Goal: Check status: Check status

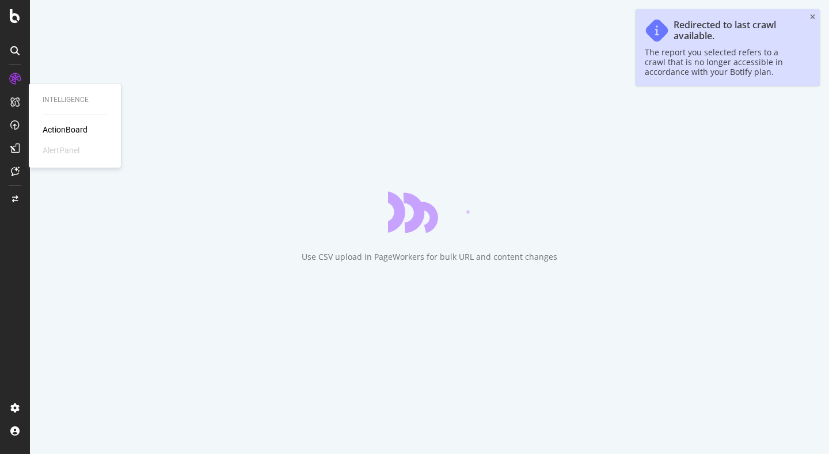
click at [47, 131] on div "ActionBoard" at bounding box center [65, 130] width 45 height 12
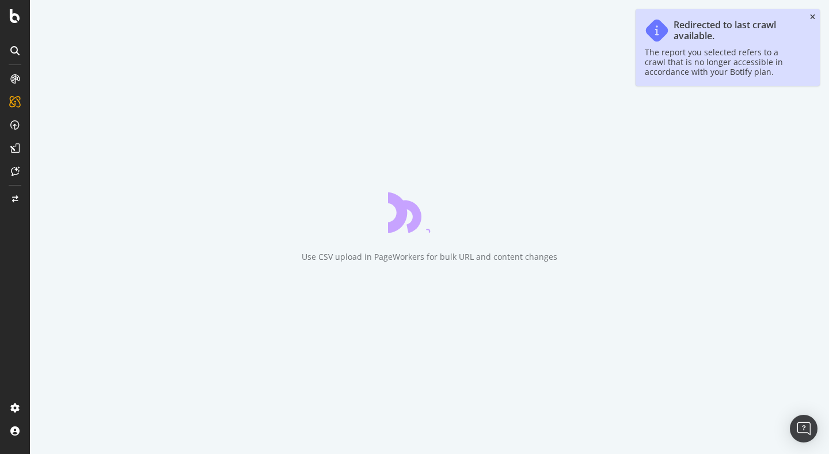
click at [814, 16] on icon "close toast" at bounding box center [812, 17] width 5 height 7
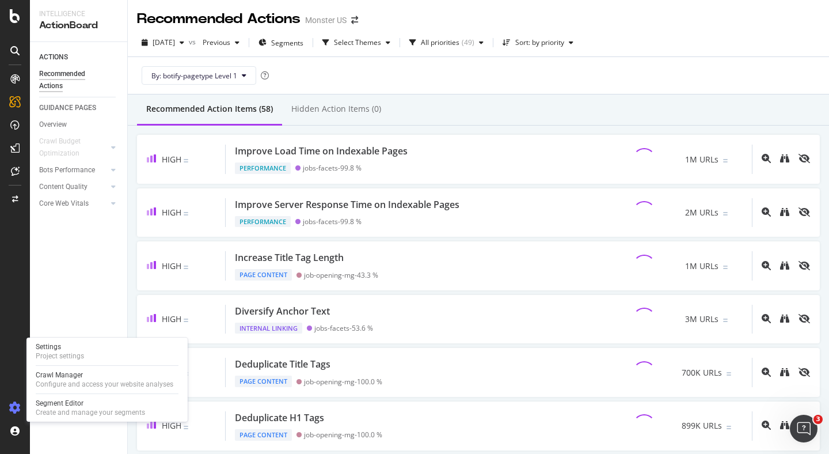
click at [13, 407] on icon at bounding box center [15, 408] width 12 height 12
click at [55, 351] on div "Project settings" at bounding box center [60, 355] width 48 height 9
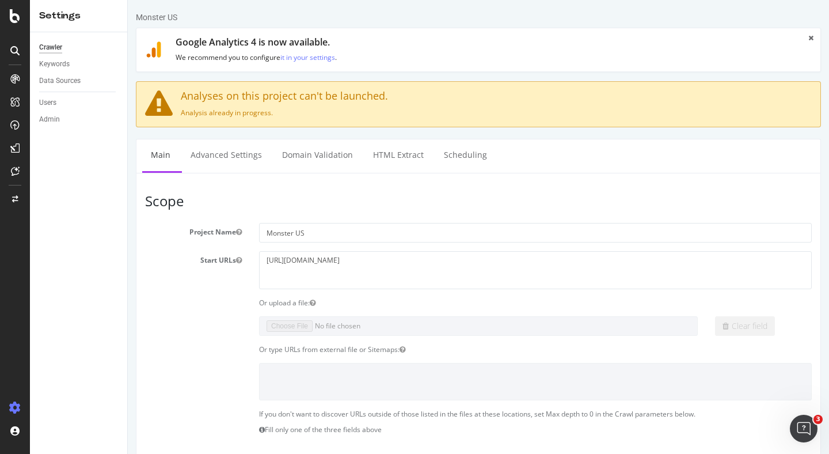
click at [365, 199] on h3 "Scope" at bounding box center [478, 201] width 667 height 15
click at [194, 150] on link "Advanced Settings" at bounding box center [226, 155] width 89 height 32
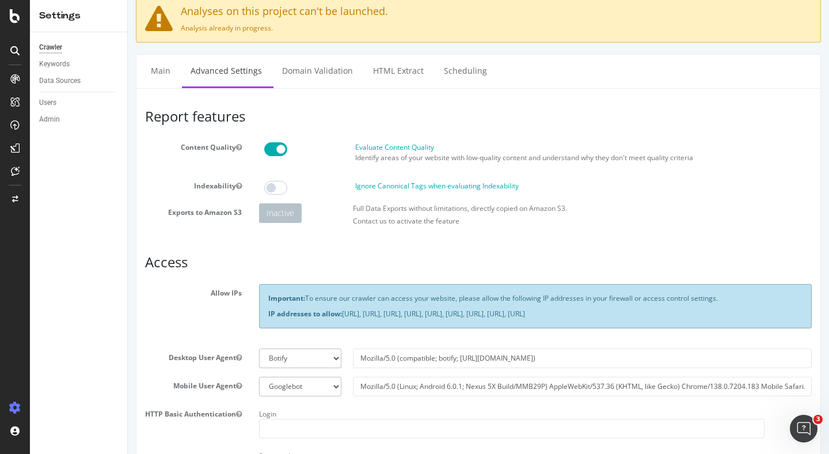
scroll to position [38, 0]
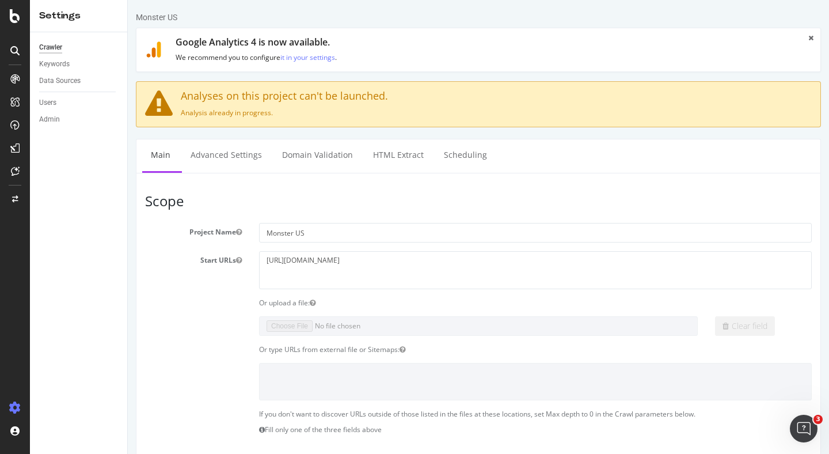
click at [15, 50] on icon at bounding box center [14, 50] width 9 height 9
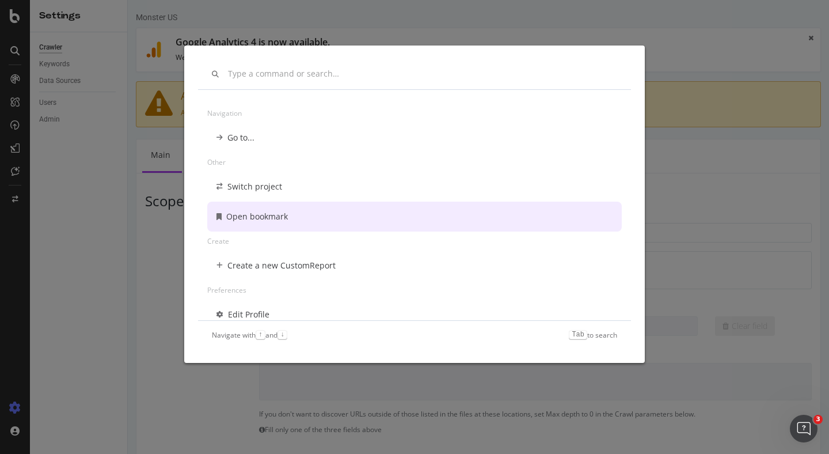
click at [650, 31] on div "Navigation Go to... Other Switch project Open bookmark Create Create a new Cust…" at bounding box center [414, 227] width 829 height 454
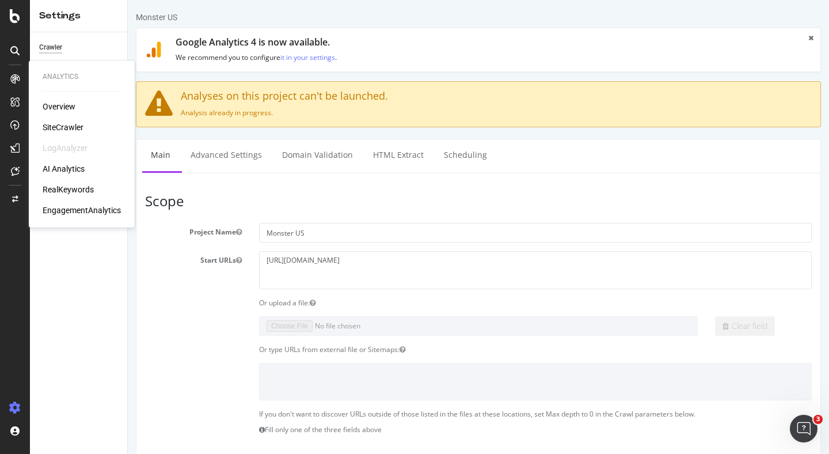
click at [63, 104] on div "Overview" at bounding box center [59, 107] width 33 height 12
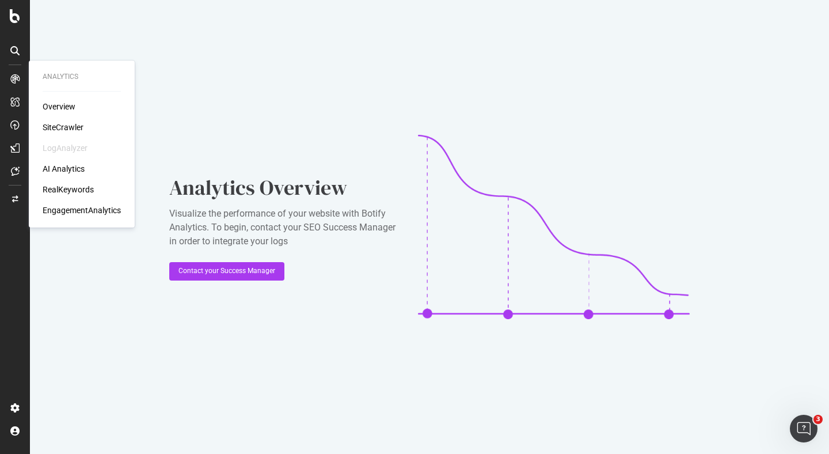
click at [13, 79] on icon at bounding box center [14, 78] width 9 height 9
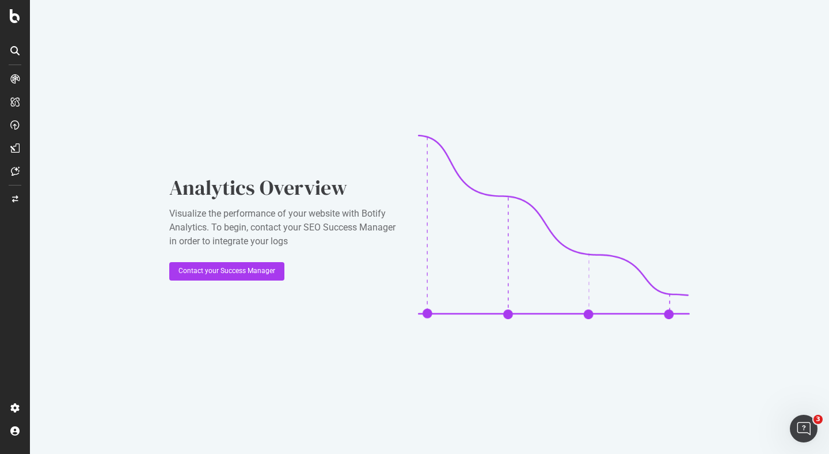
click at [11, 49] on icon at bounding box center [14, 50] width 9 height 9
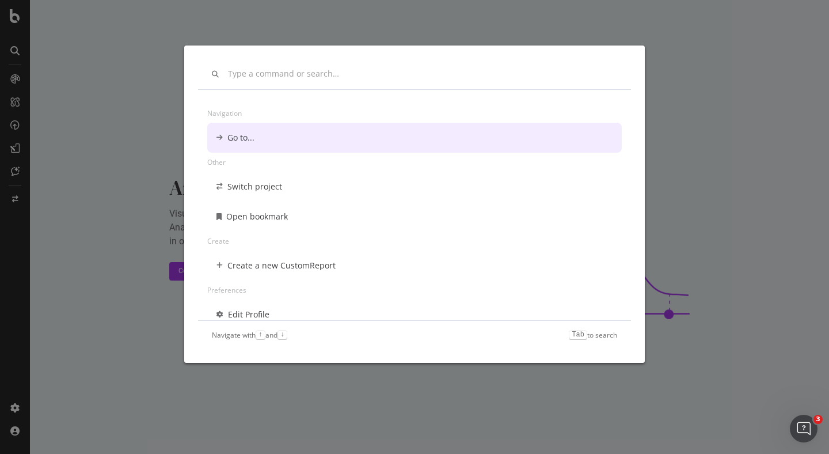
click at [17, 396] on div "Navigation Go to... Other Switch project Open bookmark Create Create a new Cust…" at bounding box center [414, 227] width 829 height 454
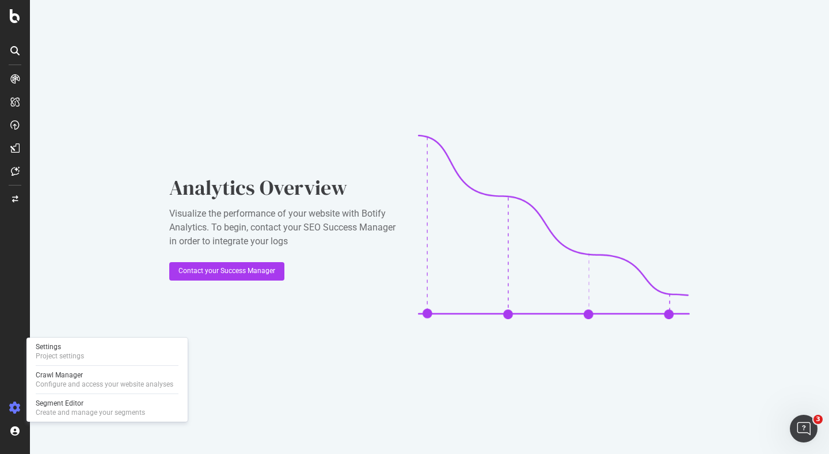
click at [16, 407] on icon at bounding box center [15, 408] width 12 height 12
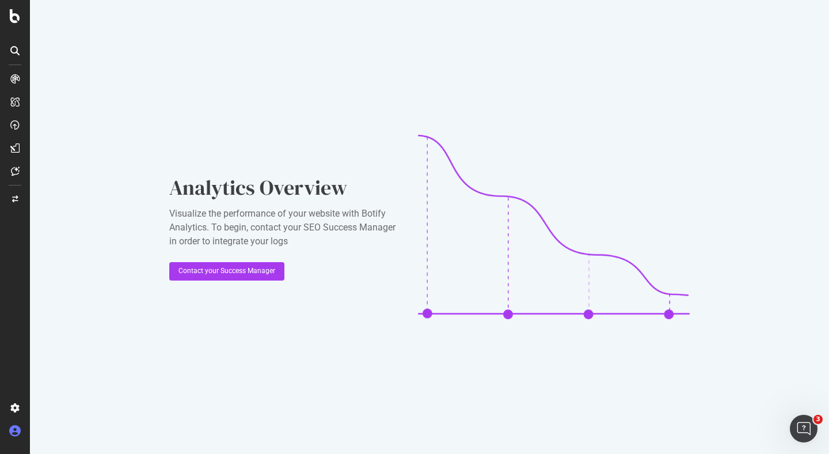
click at [16, 428] on icon at bounding box center [15, 431] width 12 height 12
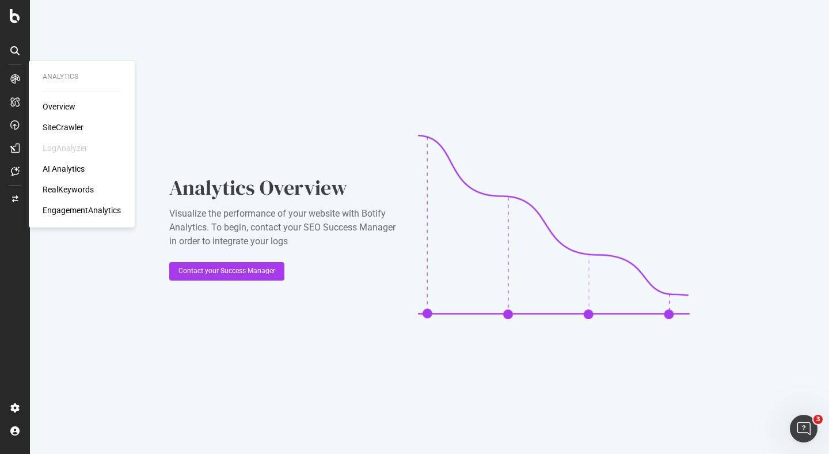
click at [44, 105] on div "Overview" at bounding box center [59, 107] width 33 height 12
click at [48, 128] on div "SiteCrawler" at bounding box center [63, 128] width 41 height 12
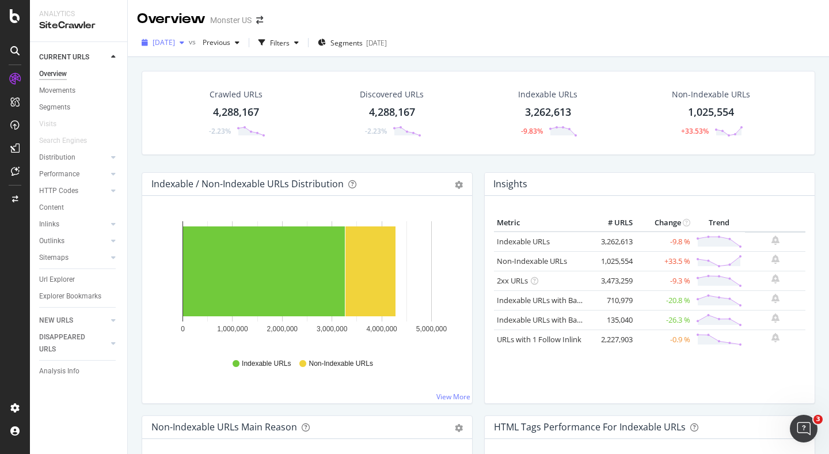
click at [184, 42] on icon "button" at bounding box center [182, 42] width 5 height 7
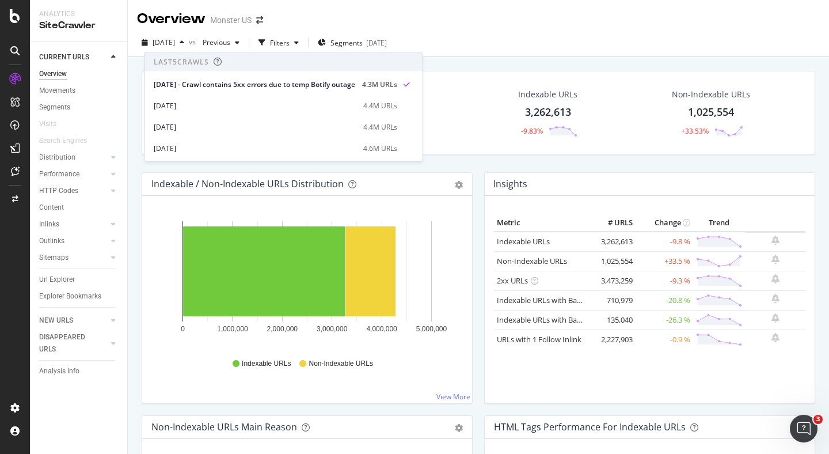
click at [6, 25] on div at bounding box center [15, 227] width 30 height 454
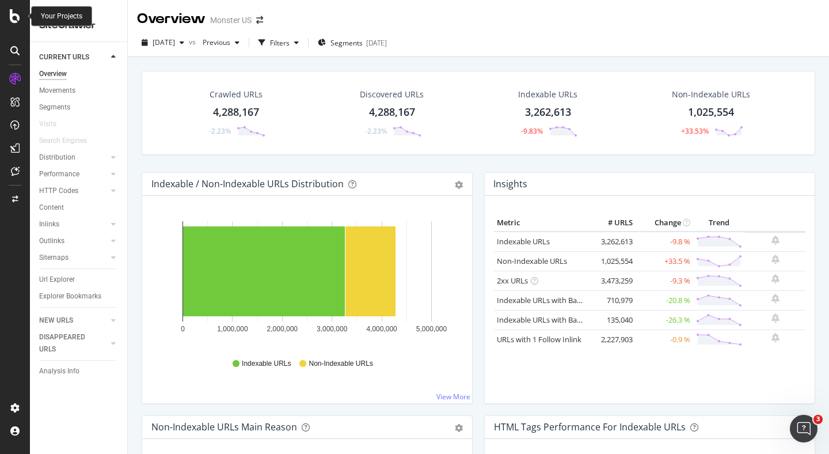
click at [10, 20] on icon at bounding box center [15, 16] width 10 height 14
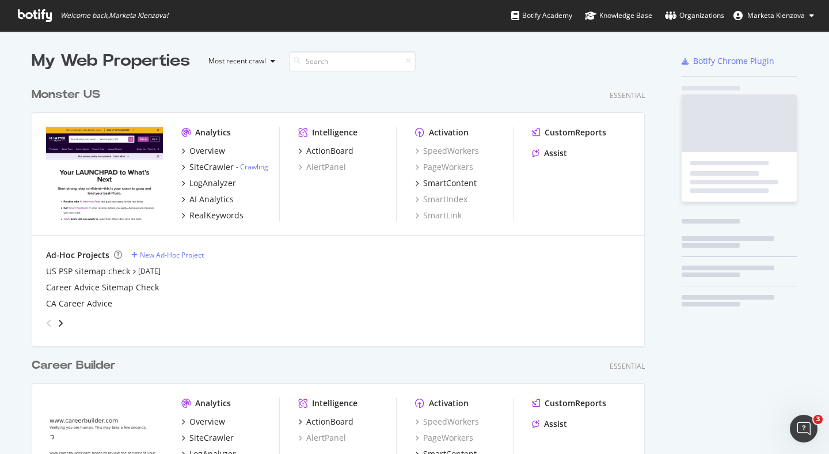
scroll to position [454, 829]
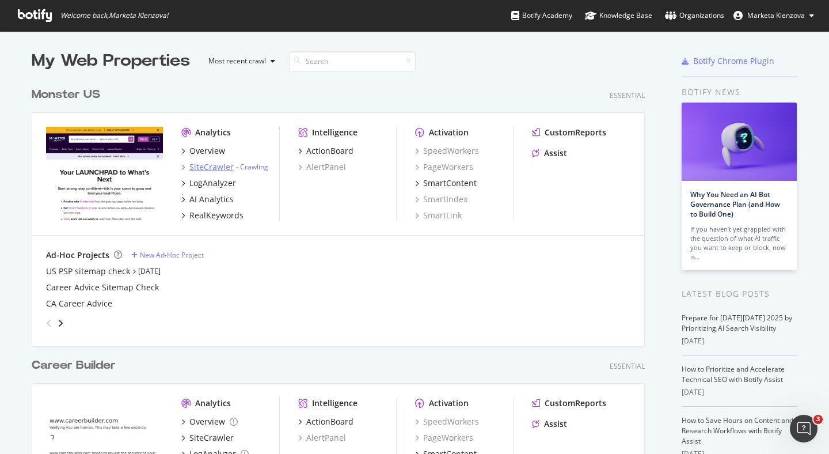
click at [237, 166] on div "- Crawling" at bounding box center [252, 167] width 32 height 10
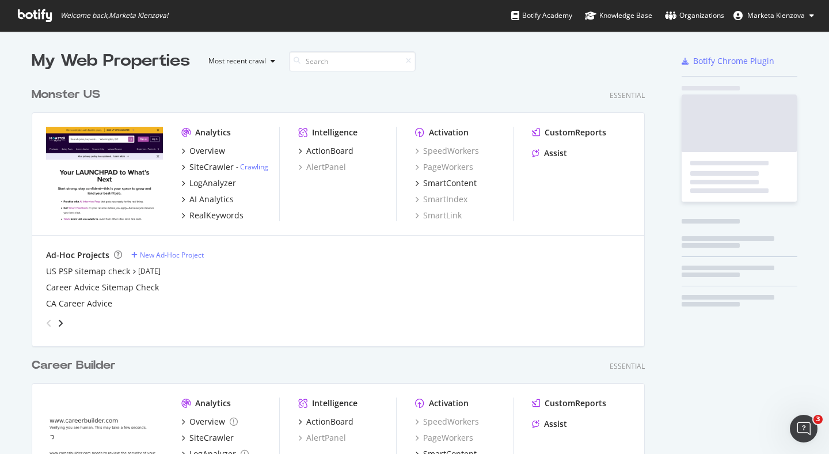
scroll to position [454, 829]
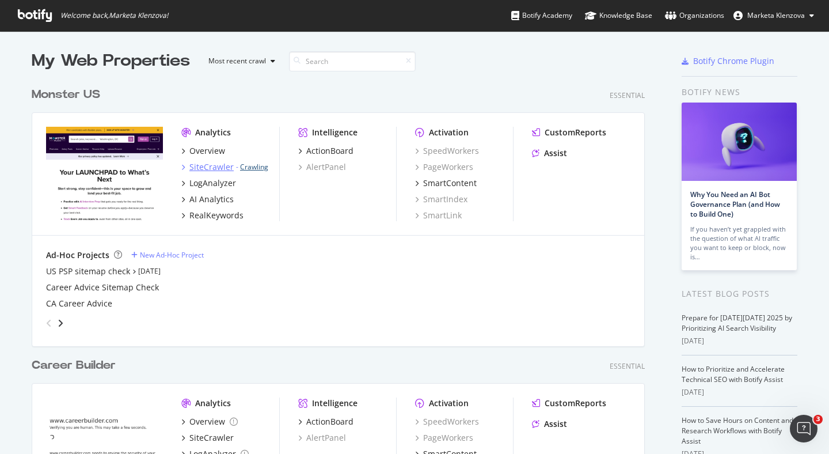
click at [257, 165] on link "Crawling" at bounding box center [254, 167] width 28 height 10
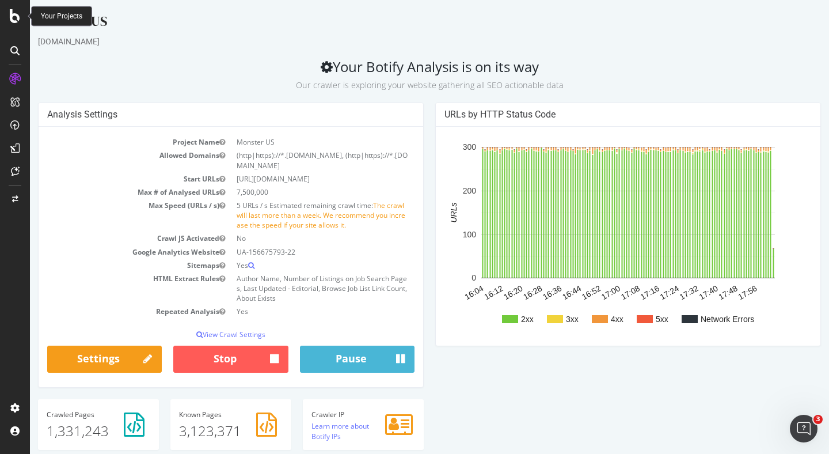
click at [12, 18] on icon at bounding box center [15, 16] width 10 height 14
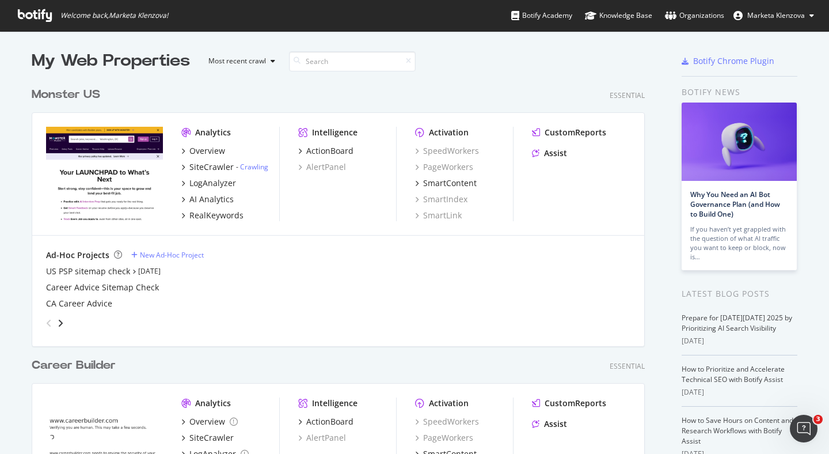
scroll to position [454, 829]
